Goal: Transaction & Acquisition: Purchase product/service

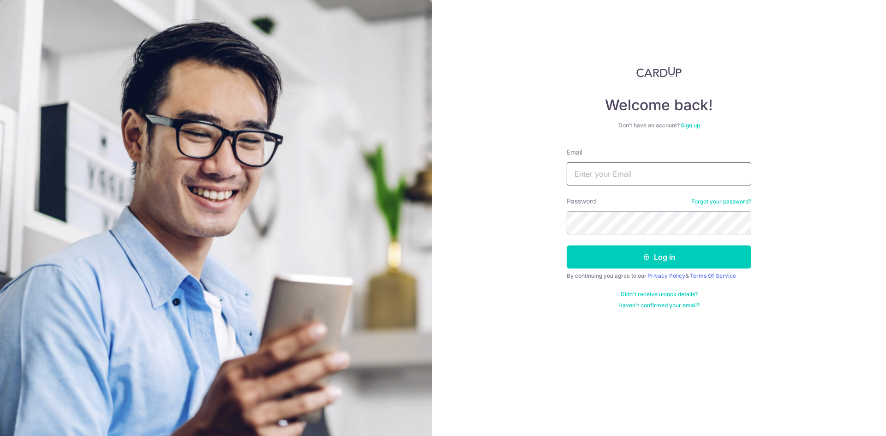
click at [679, 167] on input "Email" at bounding box center [659, 173] width 185 height 23
type input "nik_lw@hotmail.com"
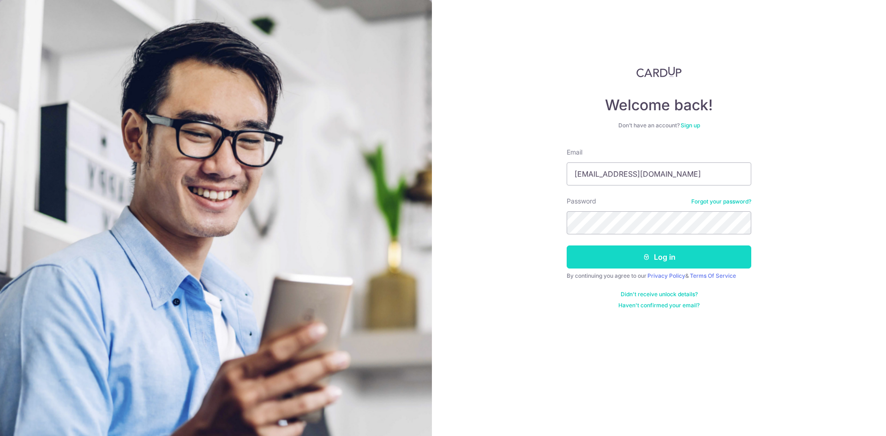
click at [616, 252] on button "Log in" at bounding box center [659, 256] width 185 height 23
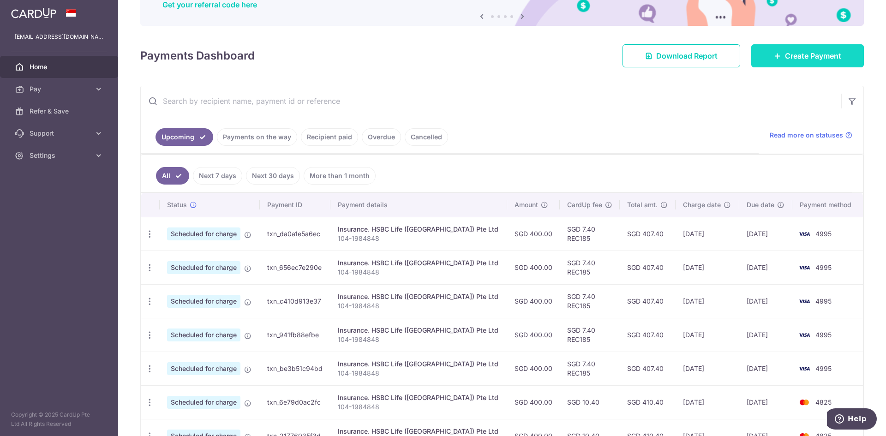
click at [785, 60] on span "Create Payment" at bounding box center [813, 55] width 56 height 11
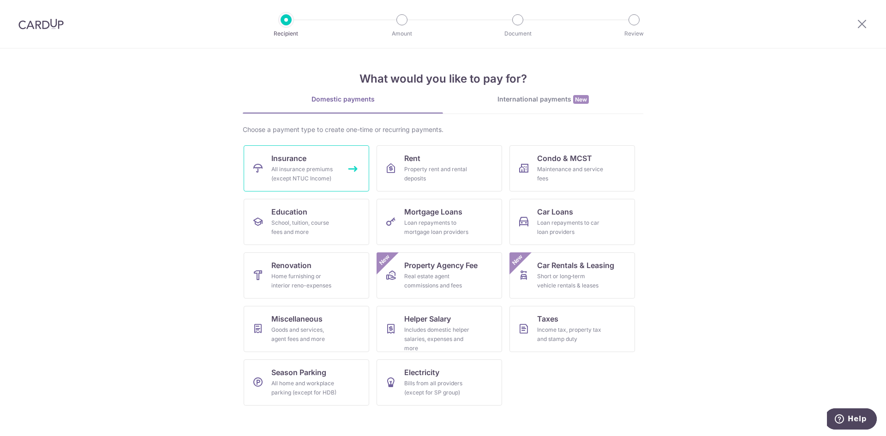
click at [300, 163] on span "Insurance" at bounding box center [288, 158] width 35 height 11
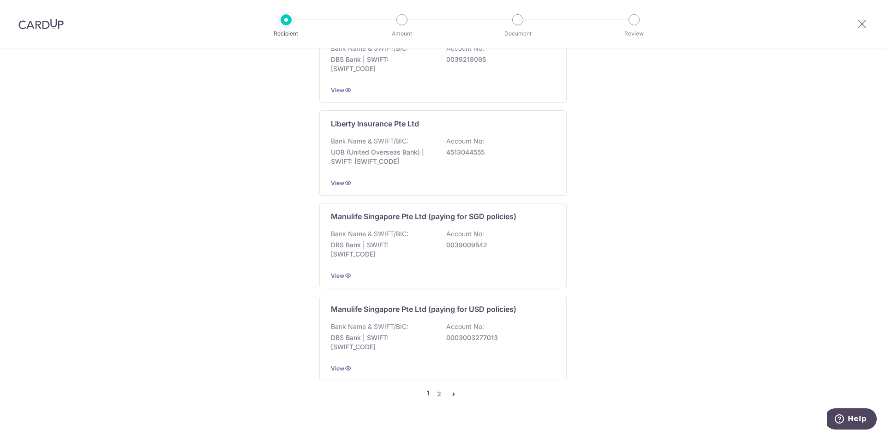
scroll to position [839, 0]
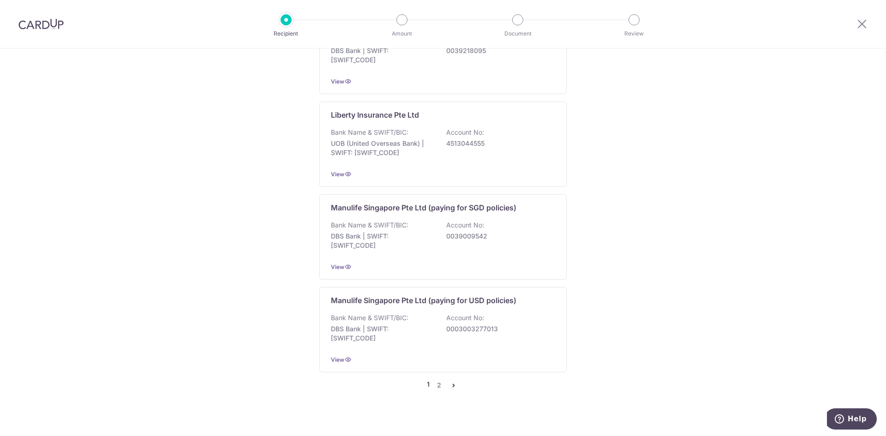
click at [453, 382] on icon "pager" at bounding box center [453, 385] width 7 height 7
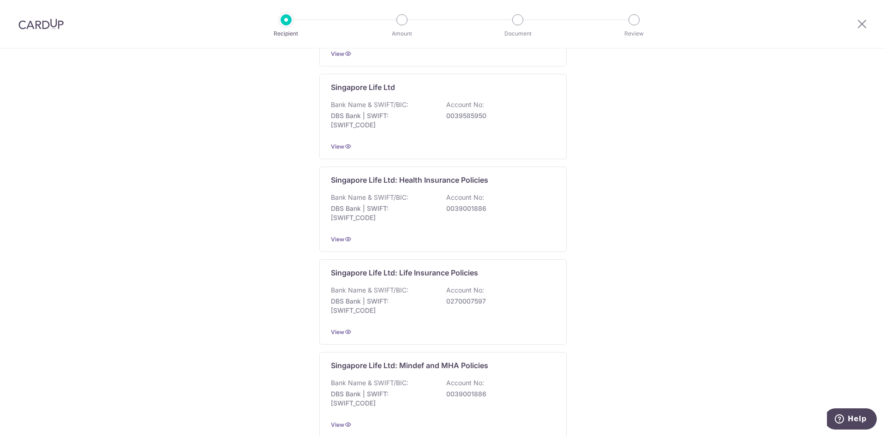
scroll to position [277, 0]
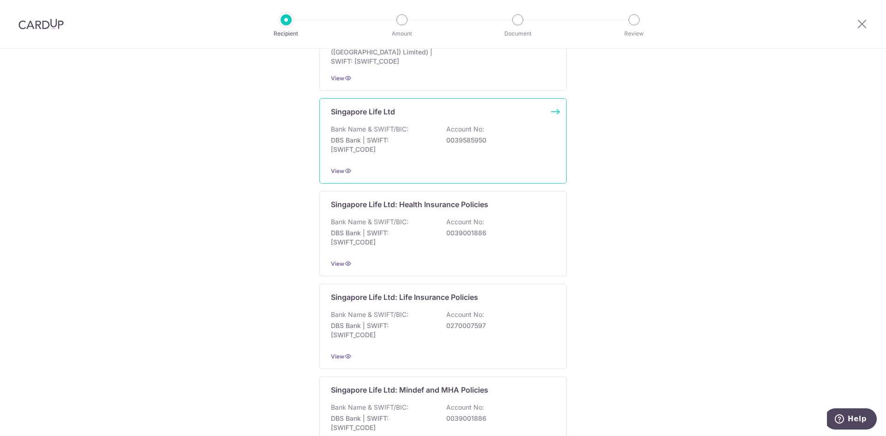
click at [388, 149] on p "DBS Bank | SWIFT: DBSSSGSGXXX" at bounding box center [382, 145] width 103 height 18
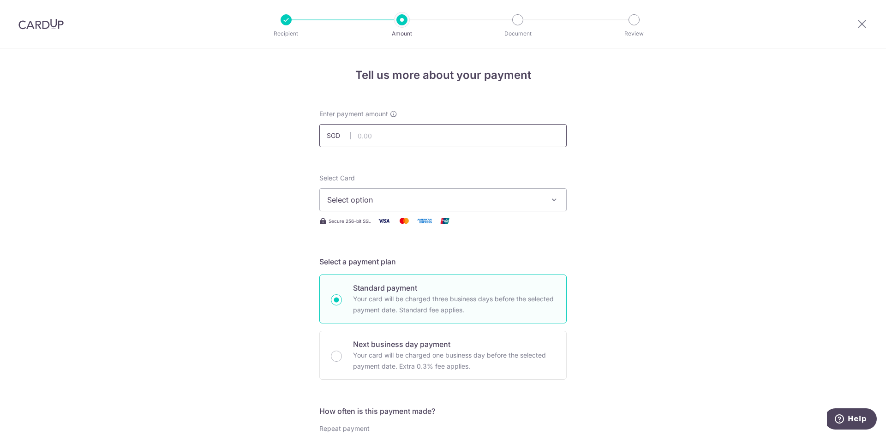
click at [417, 141] on input "text" at bounding box center [442, 135] width 247 height 23
paste input "3,255.10"
type input "3,255.10"
click at [421, 201] on span "Select option" at bounding box center [434, 199] width 215 height 11
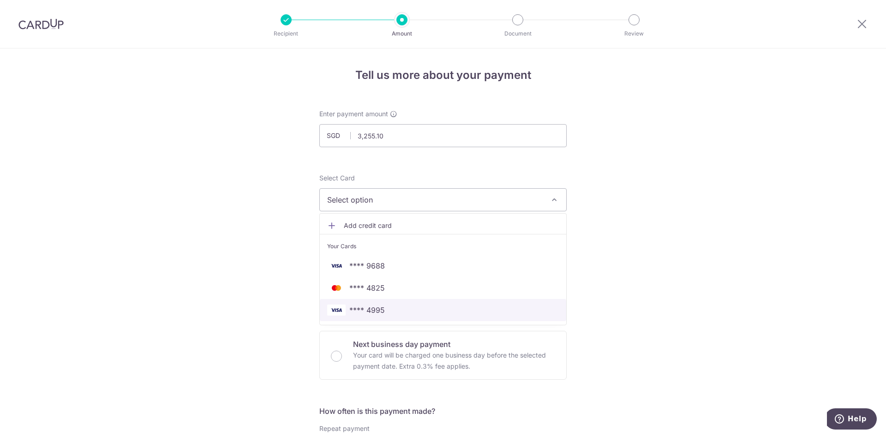
click at [498, 318] on link "**** 4995" at bounding box center [443, 310] width 246 height 22
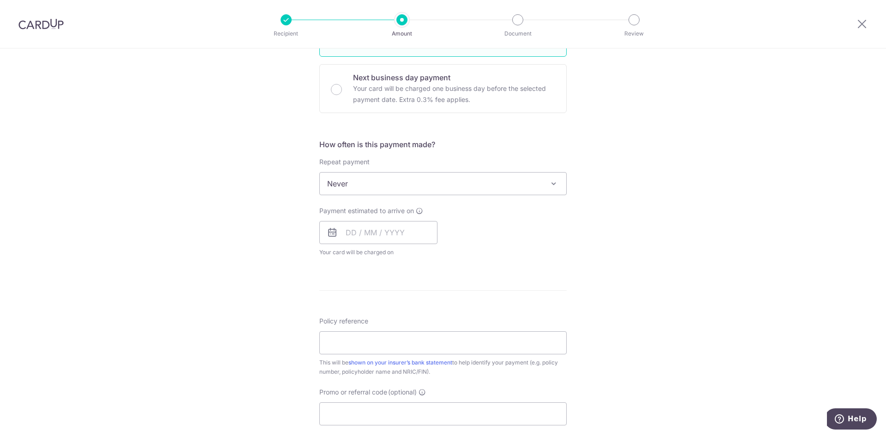
scroll to position [277, 0]
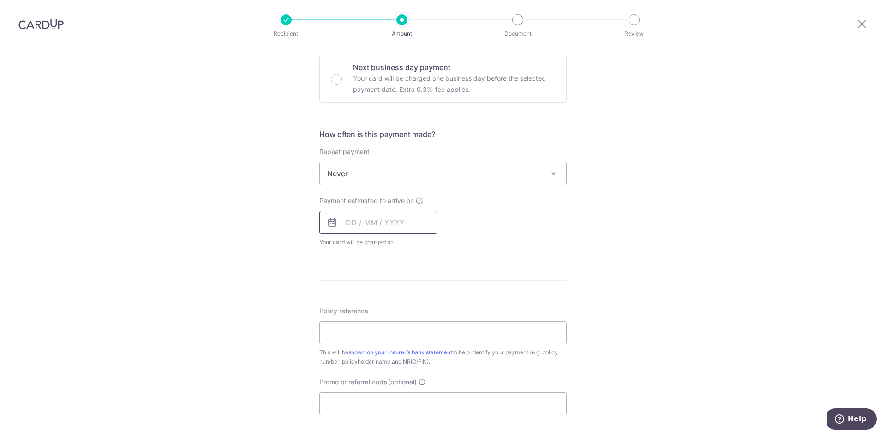
click at [385, 226] on input "text" at bounding box center [378, 222] width 118 height 23
click at [426, 326] on link "19" at bounding box center [430, 324] width 15 height 15
type input "19/09/2025"
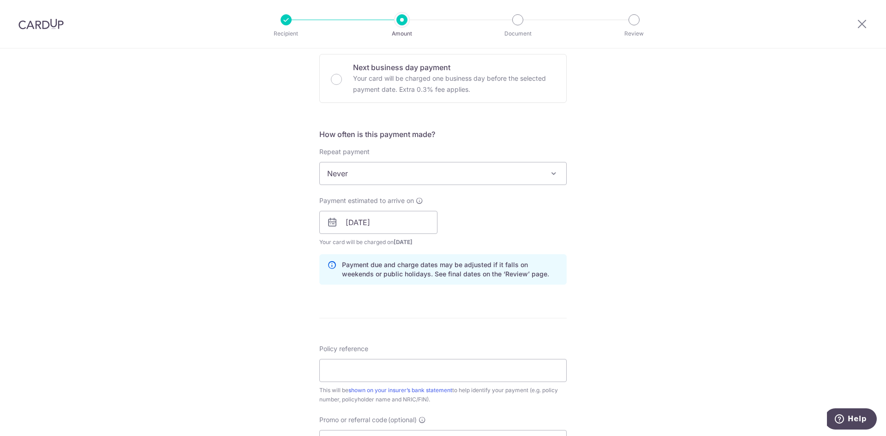
scroll to position [323, 0]
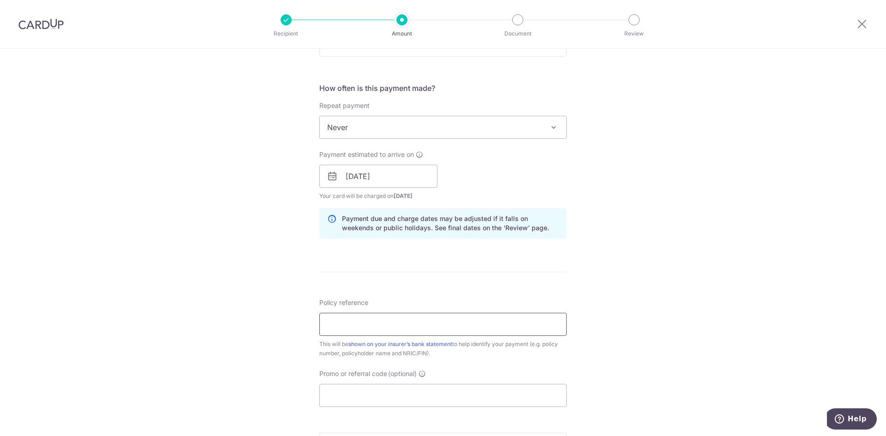
click at [396, 323] on input "Policy reference" at bounding box center [442, 324] width 247 height 23
paste input "83302257"
type input "83302257"
click at [425, 388] on input "Promo or referral code (optional)" at bounding box center [442, 395] width 247 height 23
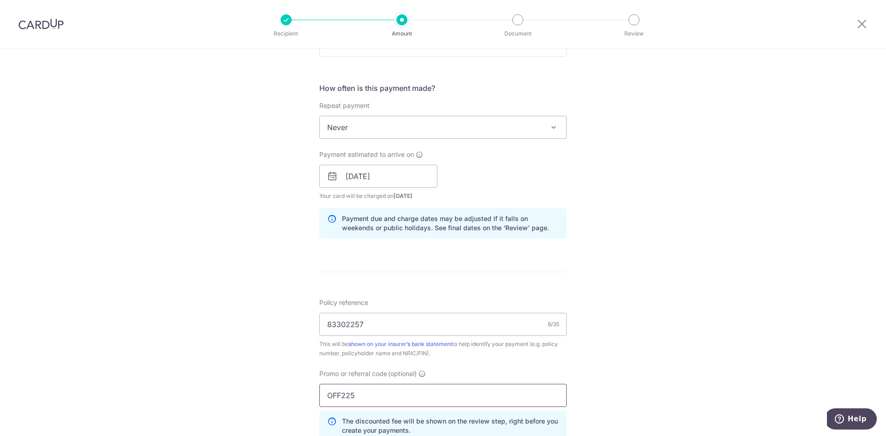
type input "OFF225"
click at [610, 273] on div "Tell us more about your payment Enter payment amount SGD 3,255.10 3255.10 Selec…" at bounding box center [443, 183] width 886 height 914
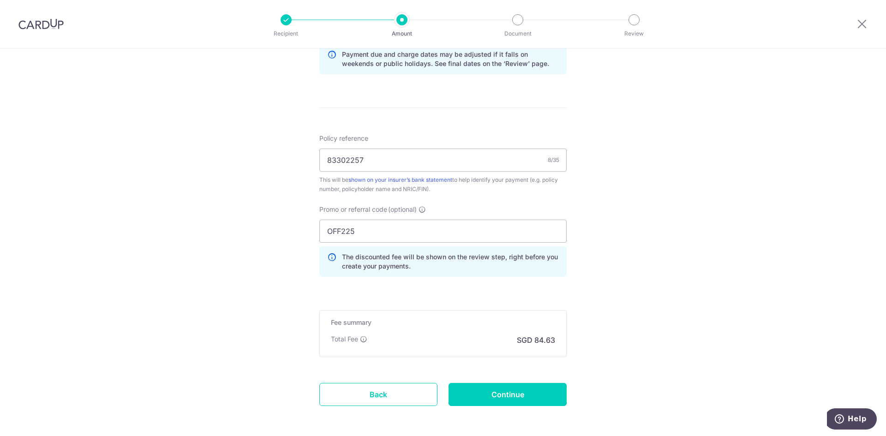
scroll to position [507, 0]
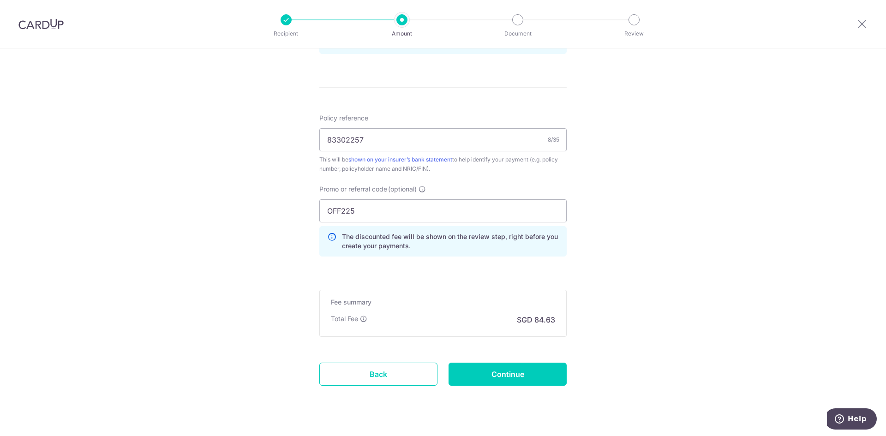
click at [530, 374] on input "Continue" at bounding box center [507, 374] width 118 height 23
type input "Create Schedule"
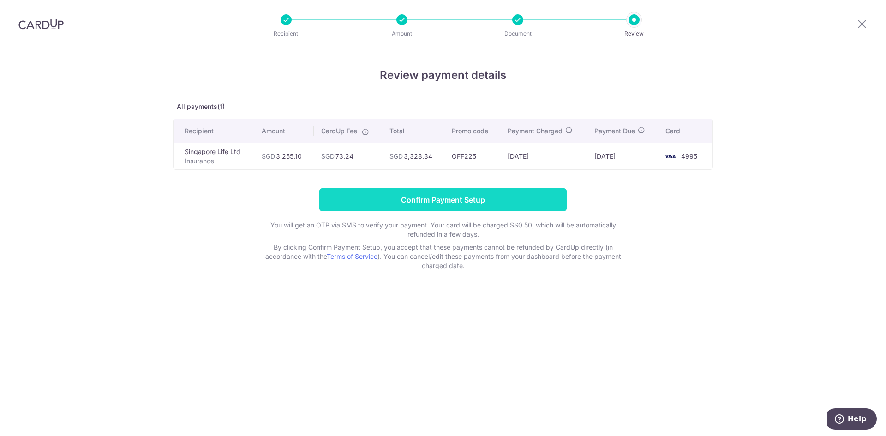
click at [396, 199] on input "Confirm Payment Setup" at bounding box center [442, 199] width 247 height 23
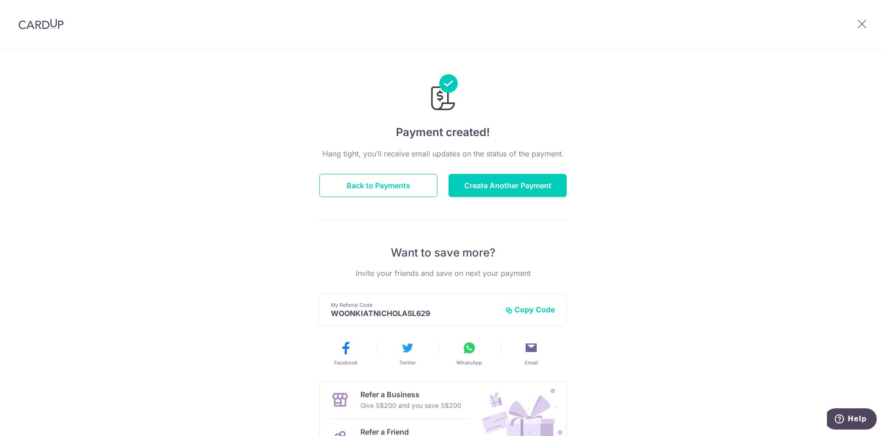
click at [340, 227] on div "Hang tight, you’ll receive email updates on the status of the payment. Back to …" at bounding box center [442, 323] width 247 height 350
click at [361, 190] on button "Back to Payments" at bounding box center [378, 185] width 118 height 23
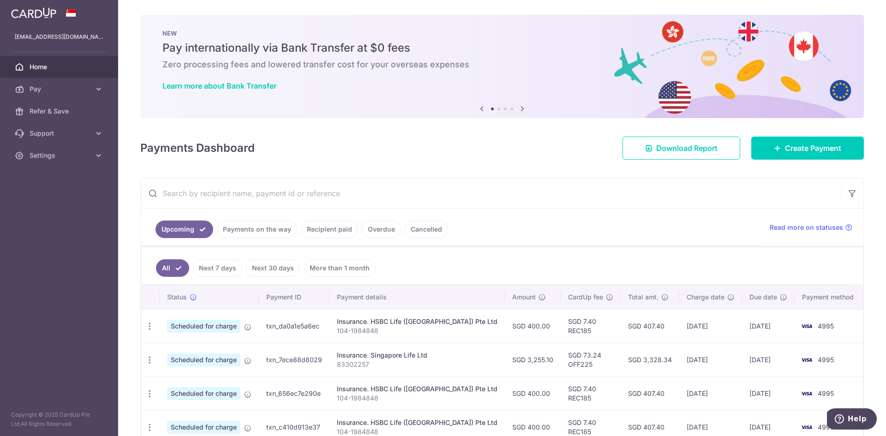
scroll to position [46, 0]
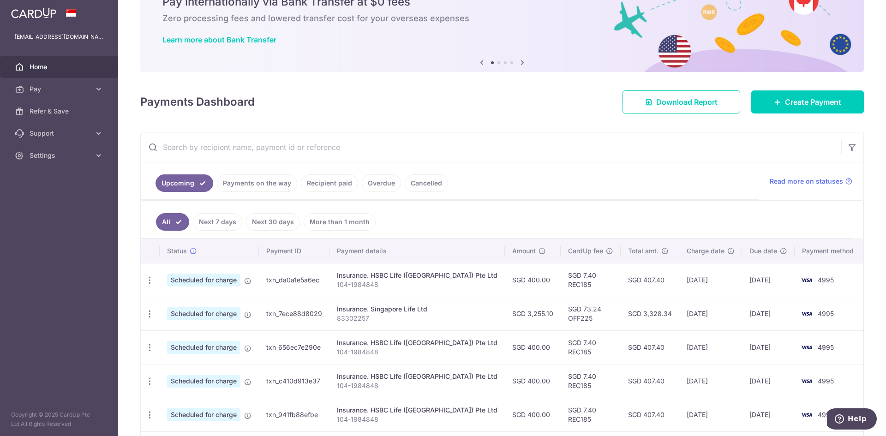
click at [264, 185] on link "Payments on the way" at bounding box center [257, 183] width 80 height 18
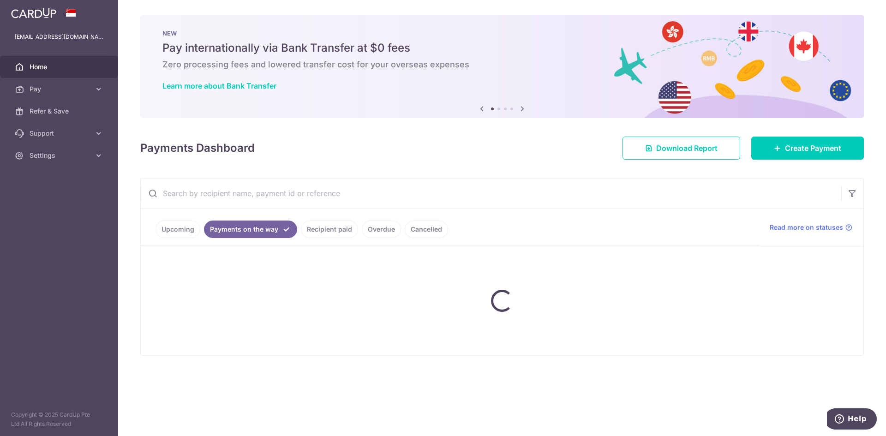
scroll to position [0, 0]
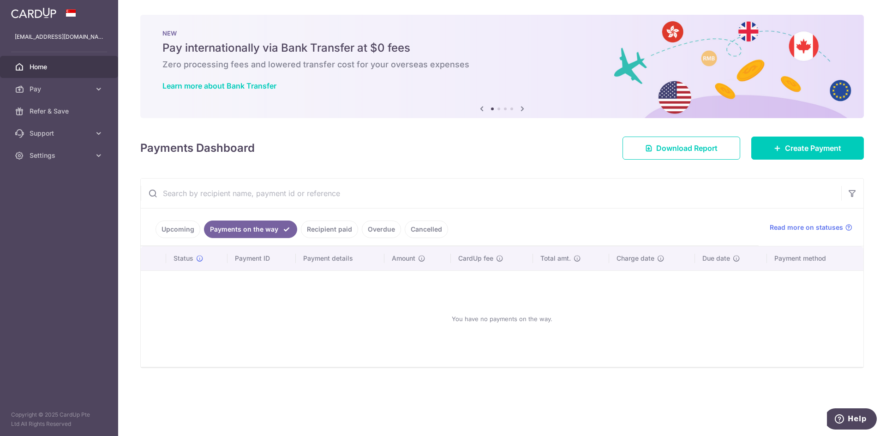
click at [318, 231] on link "Recipient paid" at bounding box center [329, 230] width 57 height 18
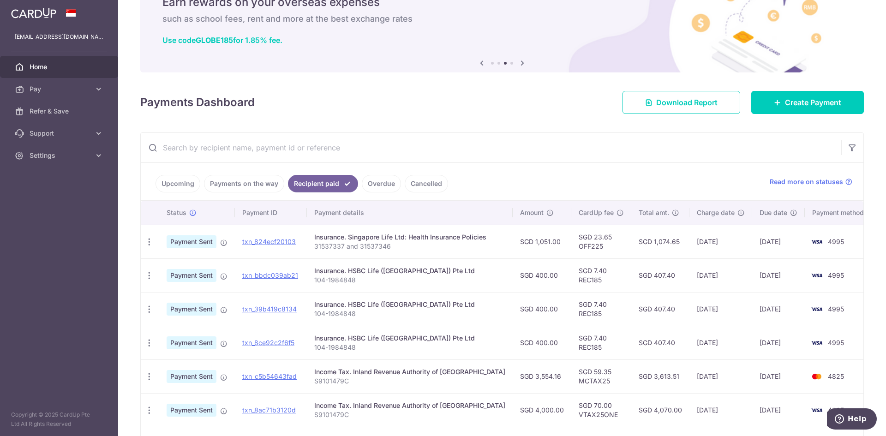
scroll to position [46, 0]
click at [258, 178] on link "Payments on the way" at bounding box center [244, 183] width 80 height 18
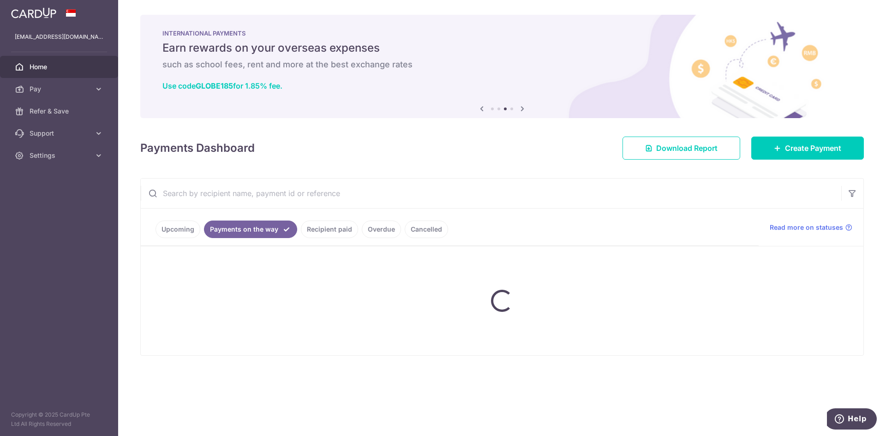
scroll to position [0, 0]
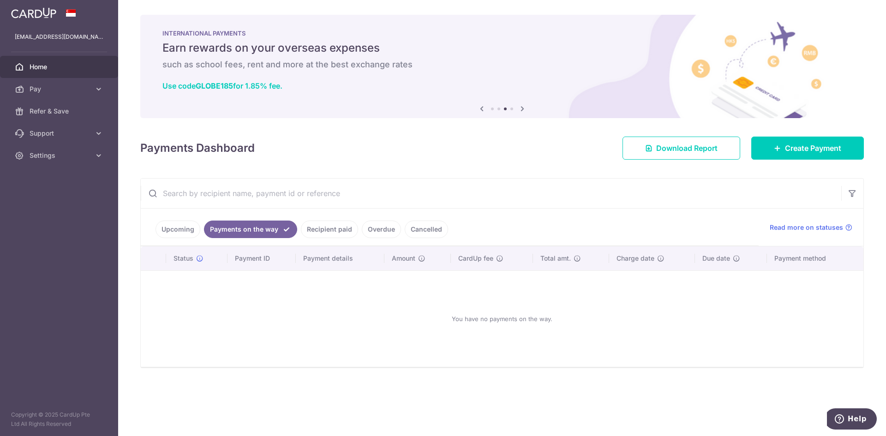
click at [195, 224] on link "Upcoming" at bounding box center [177, 230] width 45 height 18
